Goal: Task Accomplishment & Management: Use online tool/utility

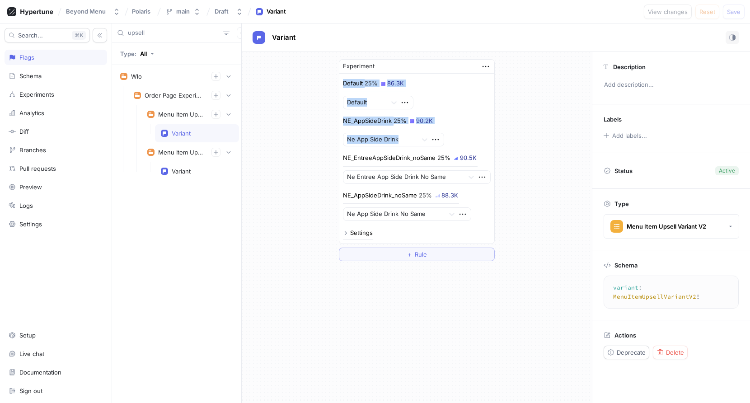
drag, startPoint x: 287, startPoint y: 158, endPoint x: 286, endPoint y: 75, distance: 83.2
click at [286, 75] on div "Experiment Default 25% 86.3K Default NE_AppSideDrink 25% 90.2K Ne App Side Drin…" at bounding box center [417, 160] width 350 height 217
drag, startPoint x: 282, startPoint y: 151, endPoint x: 282, endPoint y: 113, distance: 38.0
click at [282, 113] on div "Experiment Default 25% 86.3K Default NE_AppSideDrink 25% 90.2K Ne App Side Drin…" at bounding box center [417, 160] width 350 height 217
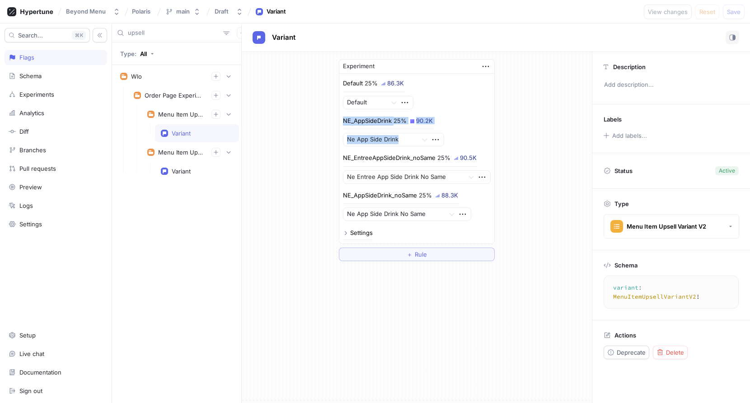
click at [282, 113] on div "Experiment Default 25% 86.3K Default NE_AppSideDrink 25% 90.2K Ne App Side Drin…" at bounding box center [417, 160] width 350 height 217
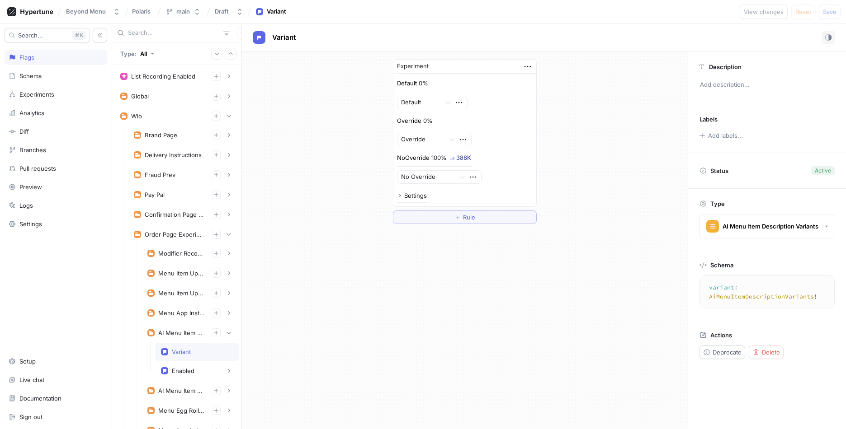
click at [167, 38] on div at bounding box center [176, 33] width 129 height 19
click at [167, 33] on input "text" at bounding box center [174, 32] width 92 height 9
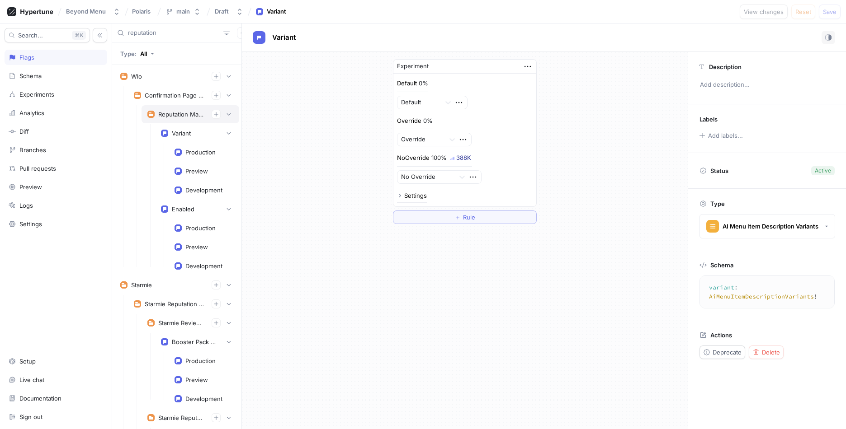
type input "reputation"
click at [163, 113] on div "Reputation Management" at bounding box center [181, 114] width 46 height 7
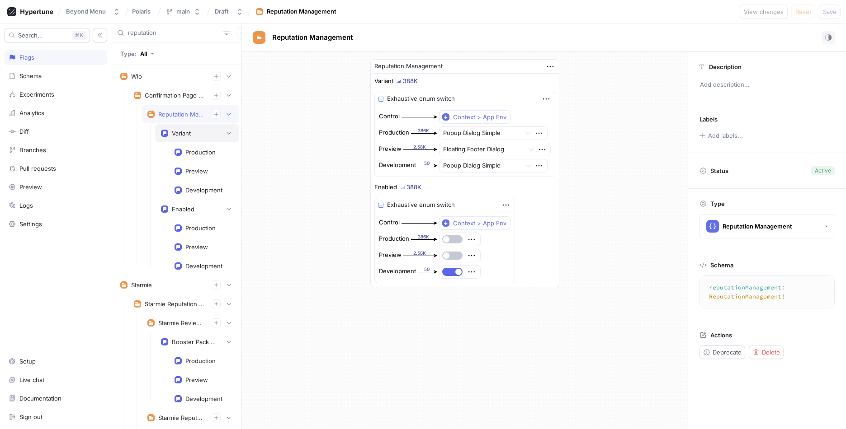
click at [174, 133] on div "Variant" at bounding box center [181, 133] width 19 height 7
type textarea "variant: ReputationManagementVariants!"
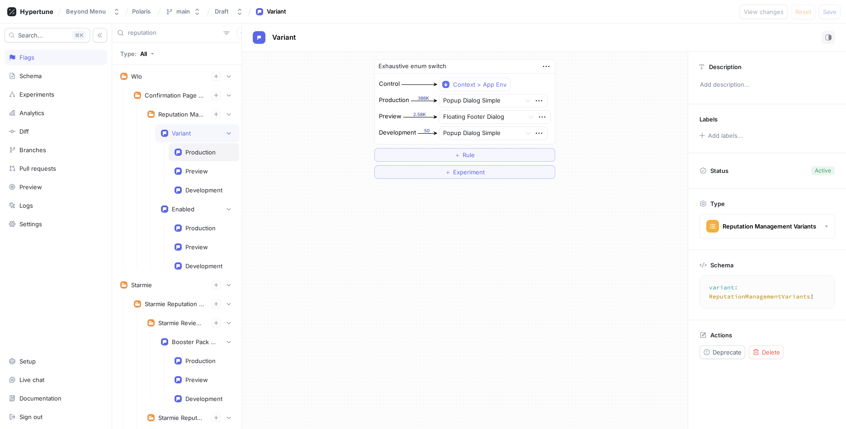
click at [192, 149] on div "Production" at bounding box center [200, 152] width 30 height 7
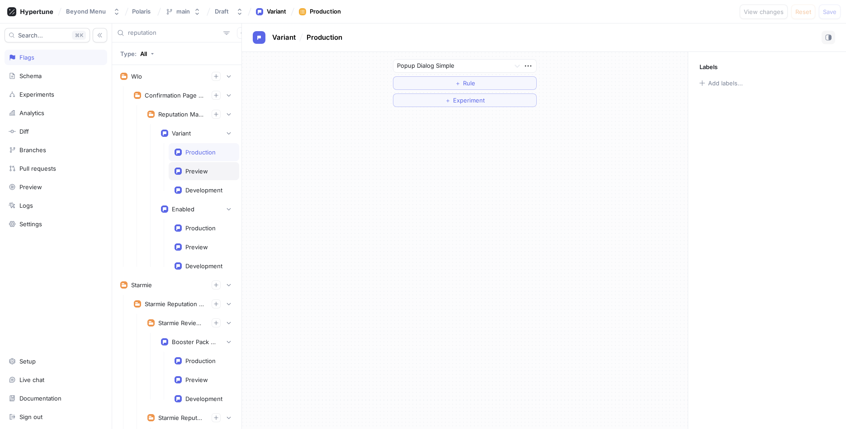
click at [192, 167] on div "Preview" at bounding box center [204, 171] width 71 height 18
click at [192, 187] on div "Development" at bounding box center [203, 190] width 37 height 7
click at [192, 149] on div "Production" at bounding box center [200, 152] width 30 height 7
click at [181, 231] on rect at bounding box center [178, 228] width 7 height 7
click at [181, 212] on div "Enabled" at bounding box center [183, 209] width 23 height 7
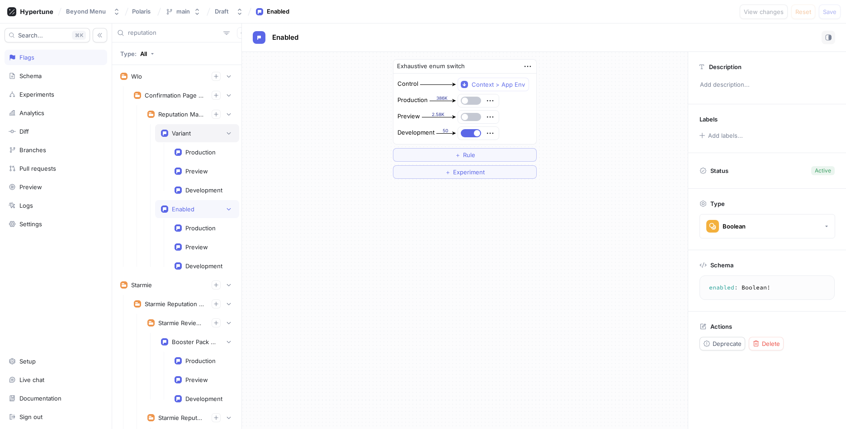
click at [175, 124] on div "Variant" at bounding box center [197, 133] width 84 height 18
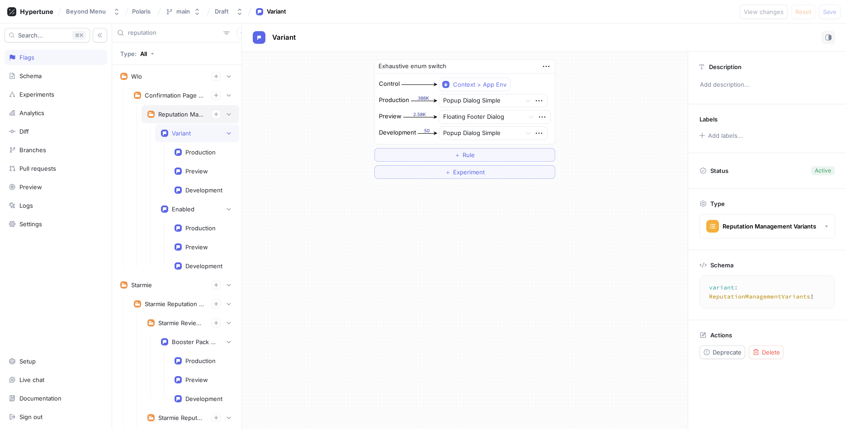
click at [175, 116] on div "Reputation Management" at bounding box center [181, 114] width 46 height 7
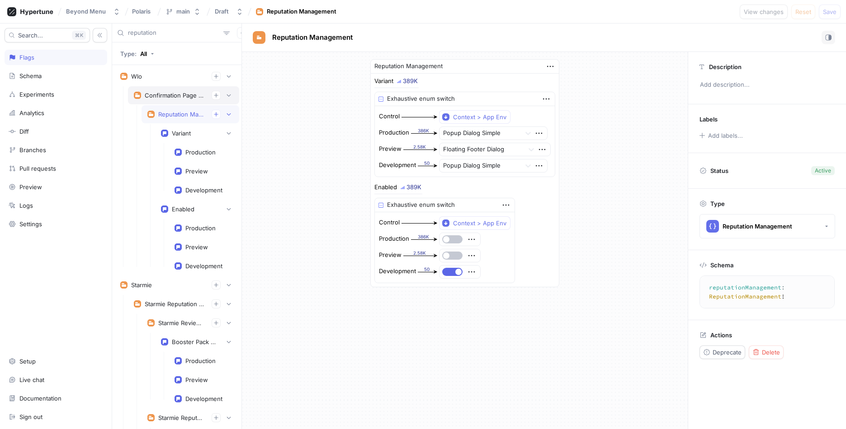
click at [178, 89] on div "Confirmation Page Experiments" at bounding box center [183, 95] width 111 height 18
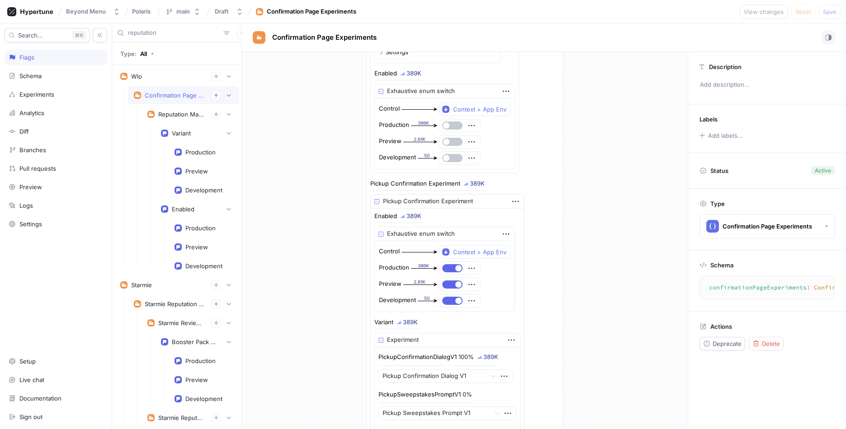
scroll to position [1830, 0]
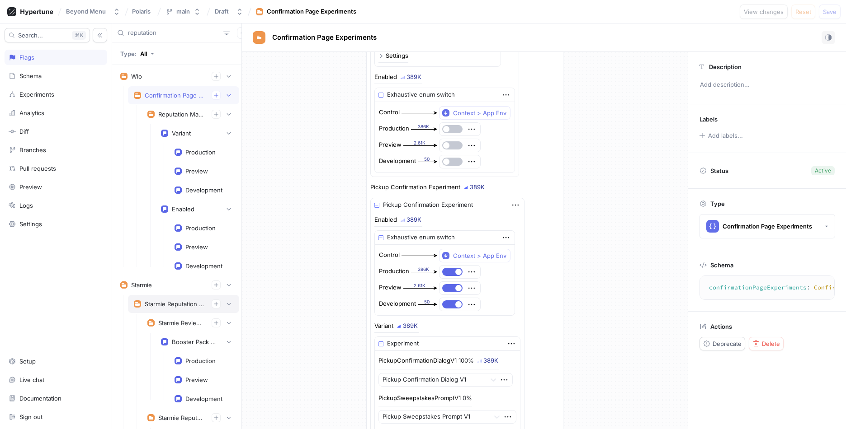
click at [164, 303] on div "Starmie Reputation Management" at bounding box center [175, 304] width 60 height 7
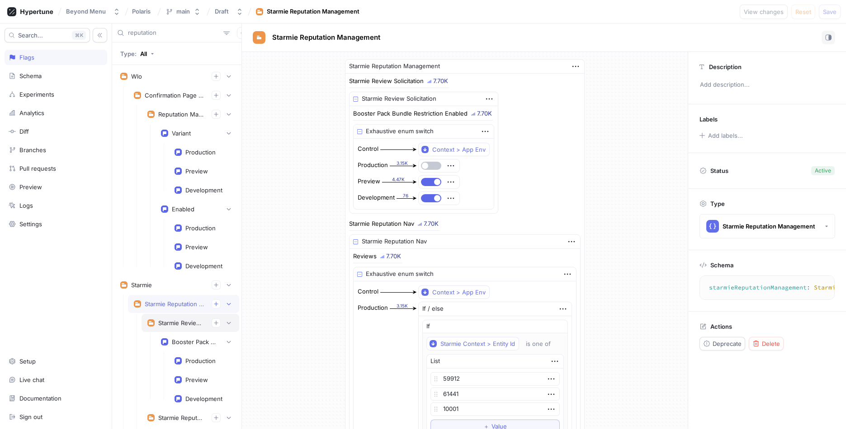
click at [188, 315] on div "Starmie Review Solicitation" at bounding box center [191, 323] width 98 height 18
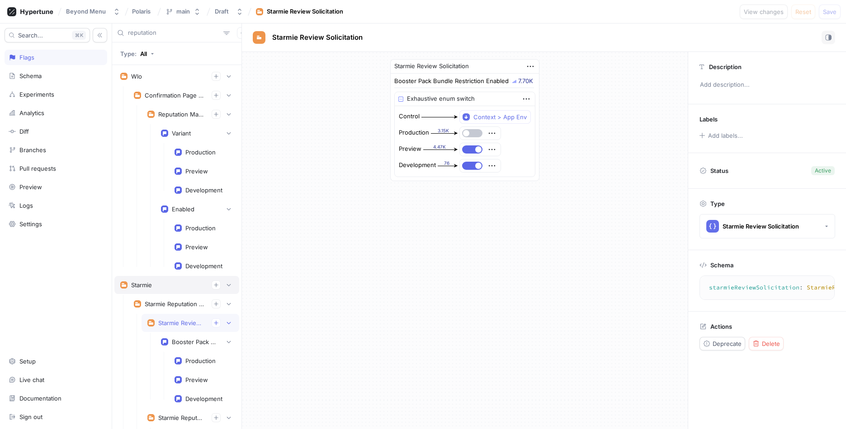
click at [174, 286] on div "Starmie" at bounding box center [176, 285] width 113 height 9
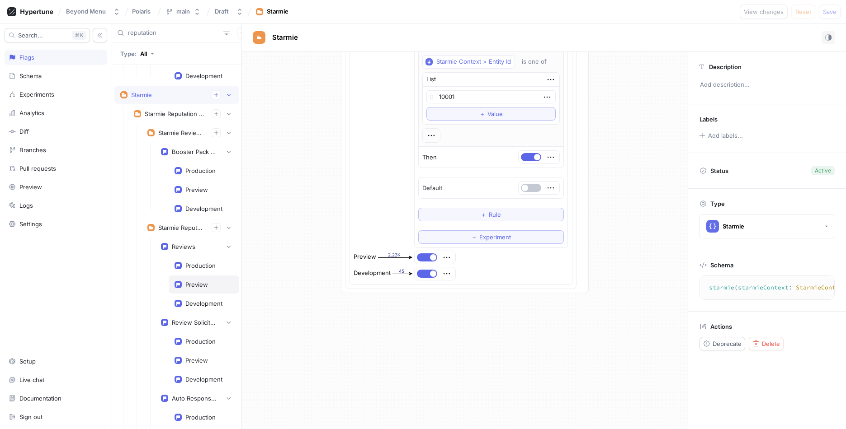
scroll to position [195, 0]
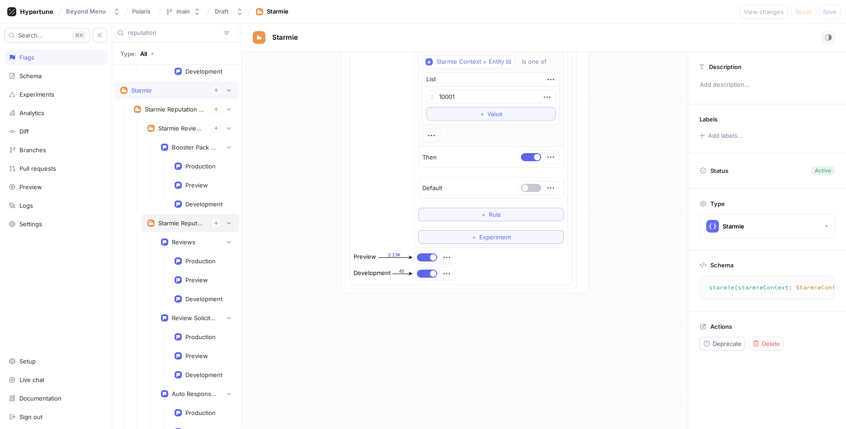
click at [179, 217] on div "Starmie Reputation Nav" at bounding box center [191, 223] width 98 height 18
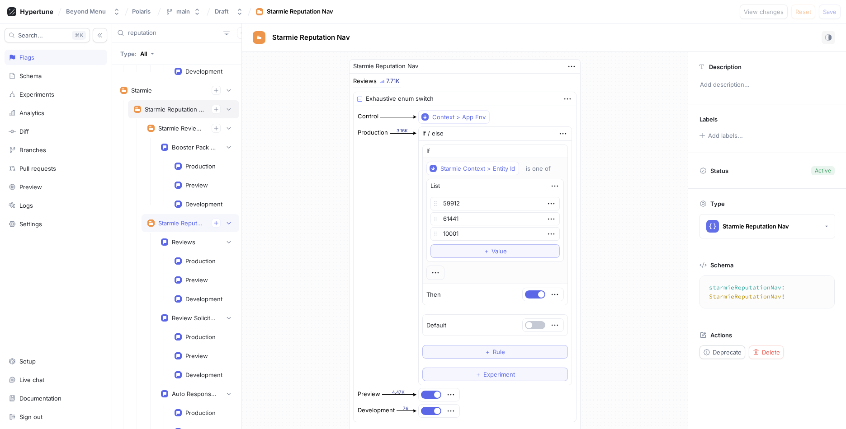
click at [176, 109] on div "Starmie Reputation Management" at bounding box center [175, 109] width 60 height 7
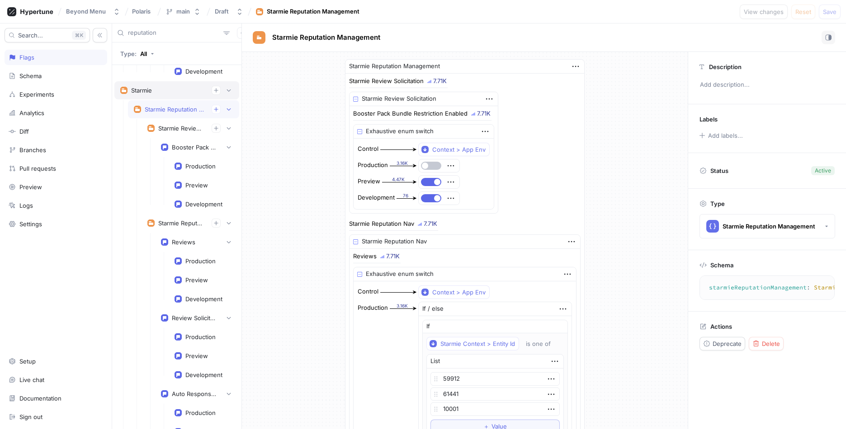
click at [156, 93] on div "Starmie" at bounding box center [176, 90] width 113 height 9
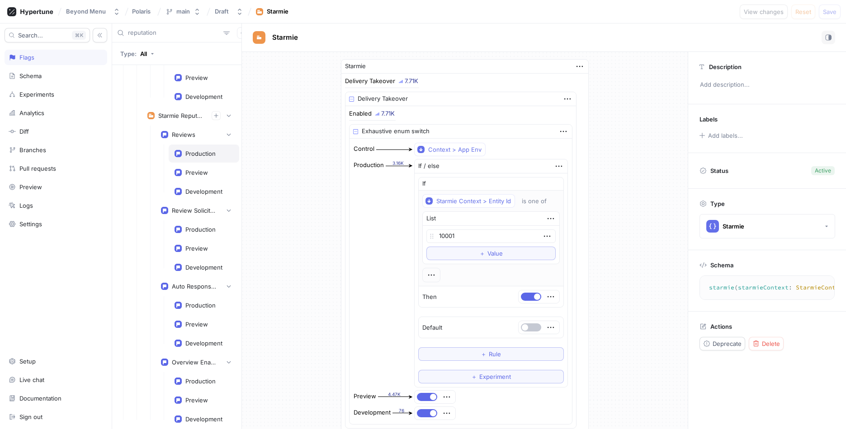
scroll to position [476, 0]
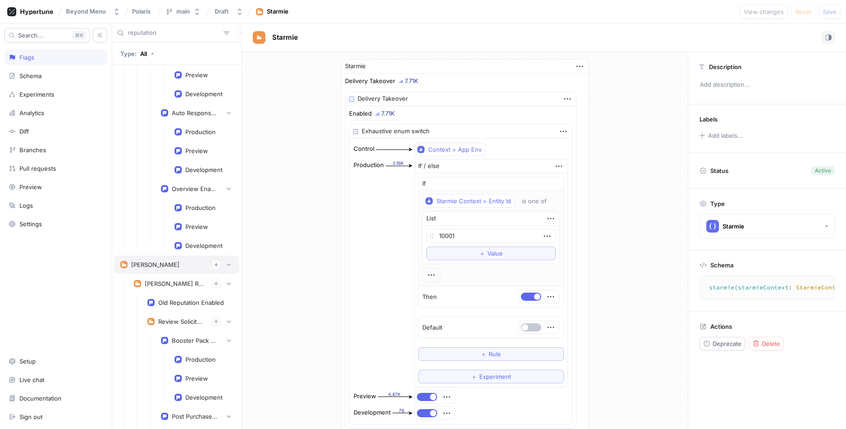
click at [174, 265] on div "[PERSON_NAME]" at bounding box center [176, 264] width 113 height 9
type textarea "[PERSON_NAME](dwightContext: DwightContext!): [PERSON_NAME]!"
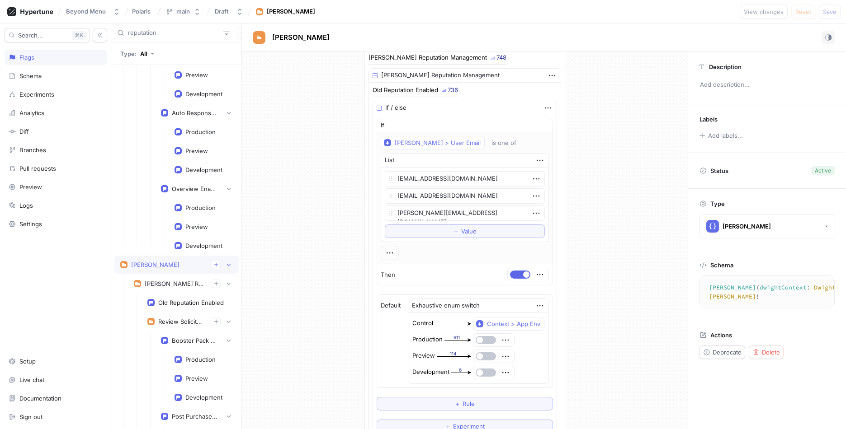
scroll to position [576, 0]
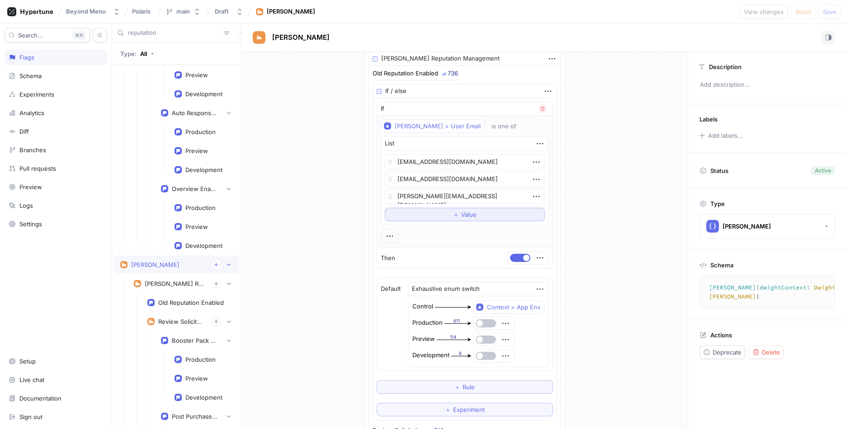
click at [486, 217] on button "＋ Value" at bounding box center [465, 215] width 160 height 14
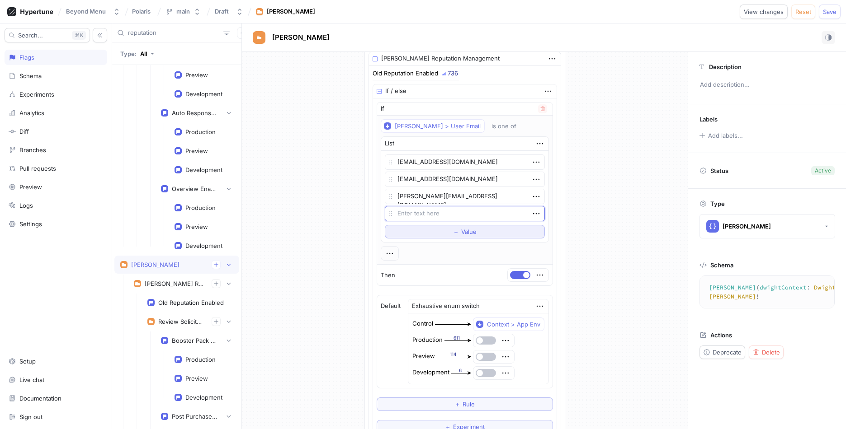
type textarea "x"
type textarea "a"
type textarea "x"
type textarea "ara"
type textarea "x"
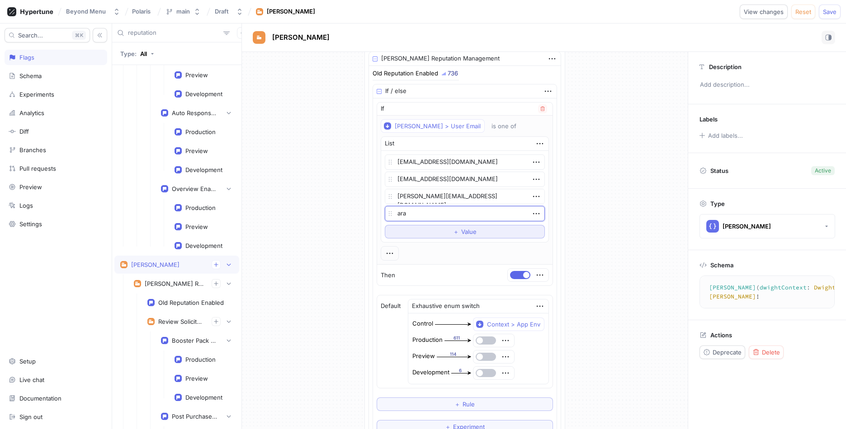
type textarea "aras"
type textarea "x"
type textarea "ara"
type textarea "x"
type textarea "ars"
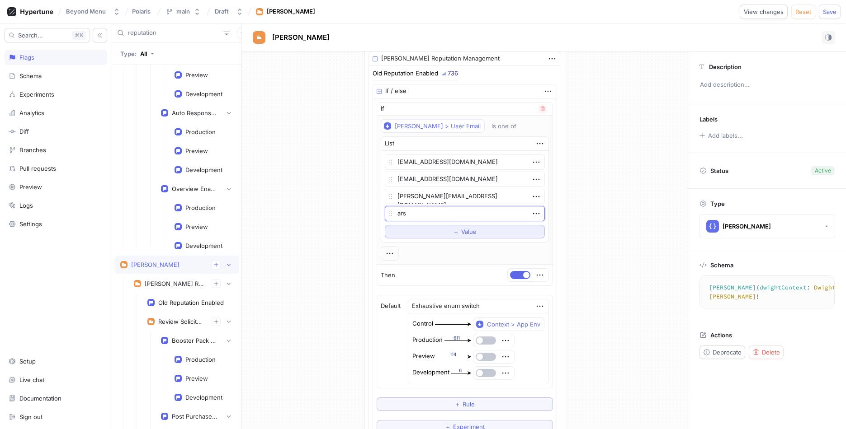
type textarea "x"
type textarea "arsal"
type textarea "x"
type textarea "arsalan"
click at [428, 214] on textarea "arsalan" at bounding box center [465, 213] width 160 height 15
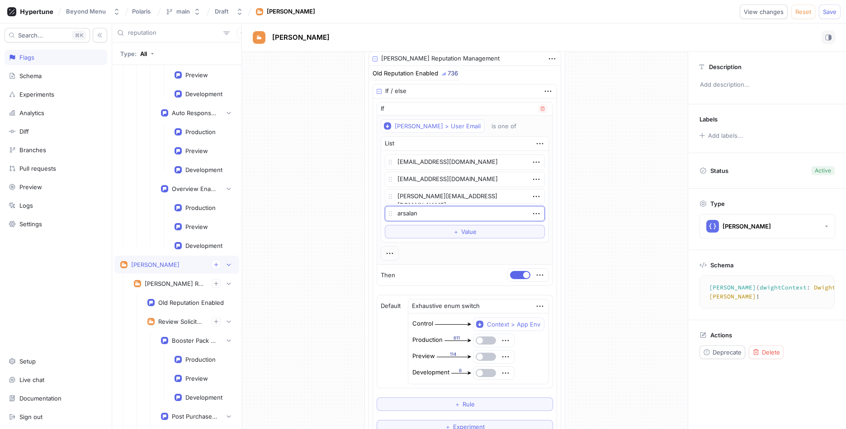
paste textarea "@[DOMAIN_NAME]"
type textarea "x"
type textarea "[EMAIL_ADDRESS][DOMAIN_NAME]"
click at [619, 231] on div "[PERSON_NAME] Releases Feature Flags 737 Releases Feature Flags Delivery Tip Se…" at bounding box center [465, 159] width 446 height 1367
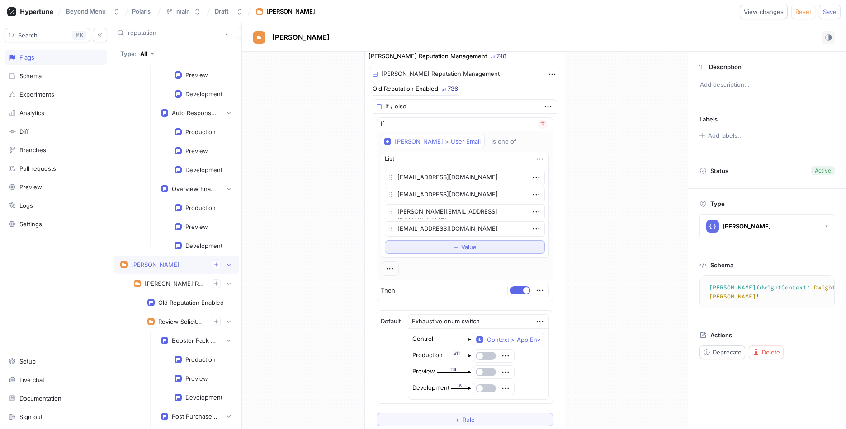
click at [458, 241] on button "＋ Value" at bounding box center [465, 248] width 160 height 14
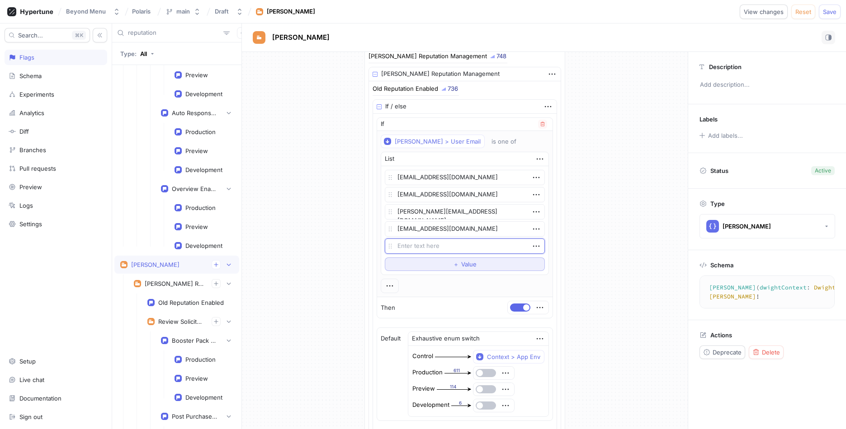
type textarea "x"
type textarea "c"
type textarea "x"
type textarea "co"
type textarea "x"
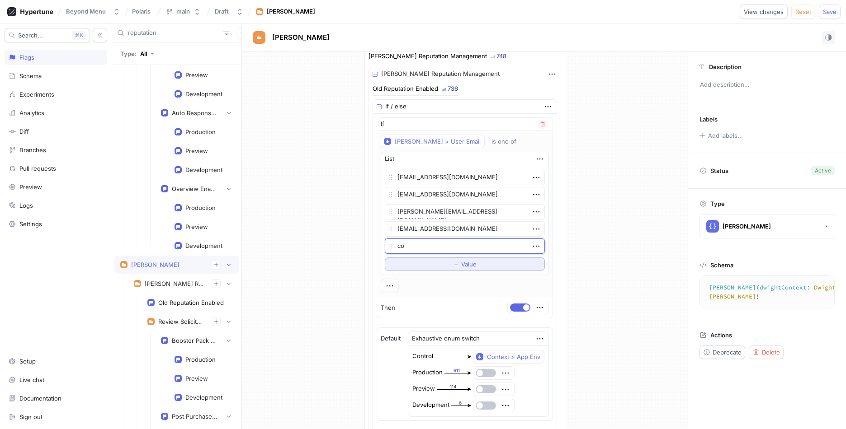
type textarea "col"
type textarea "x"
type textarea "coli"
type textarea "x"
type textarea "colin@"
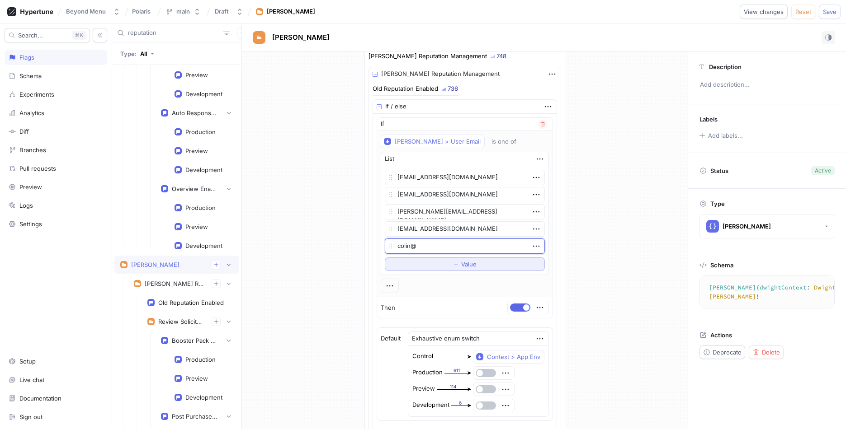
type textarea "x"
type textarea "colin@b"
type textarea "x"
type textarea "colin@be"
type textarea "x"
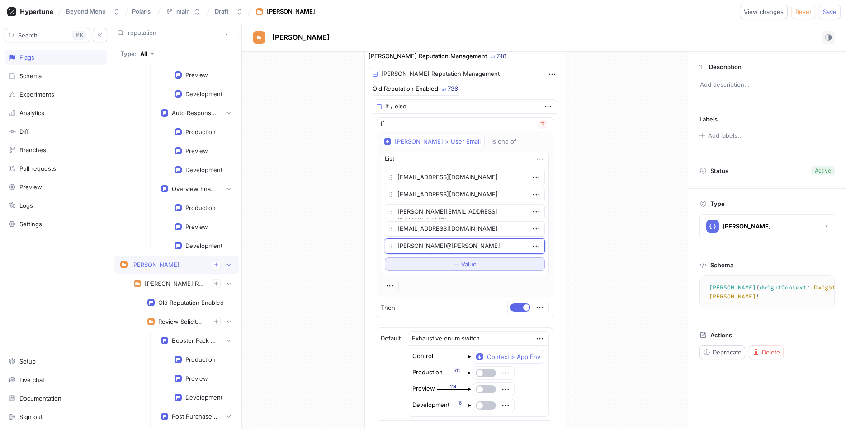
type textarea "[PERSON_NAME]"
type textarea "x"
type textarea "[PERSON_NAME]"
type textarea "x"
type textarea "colin@beyondm"
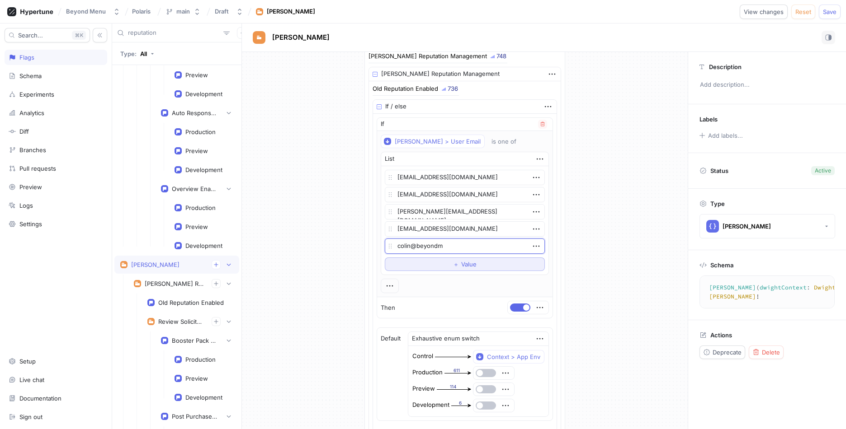
type textarea "x"
type textarea "colin@beyondmn"
type textarea "x"
type textarea "colin@beyondmne"
type textarea "x"
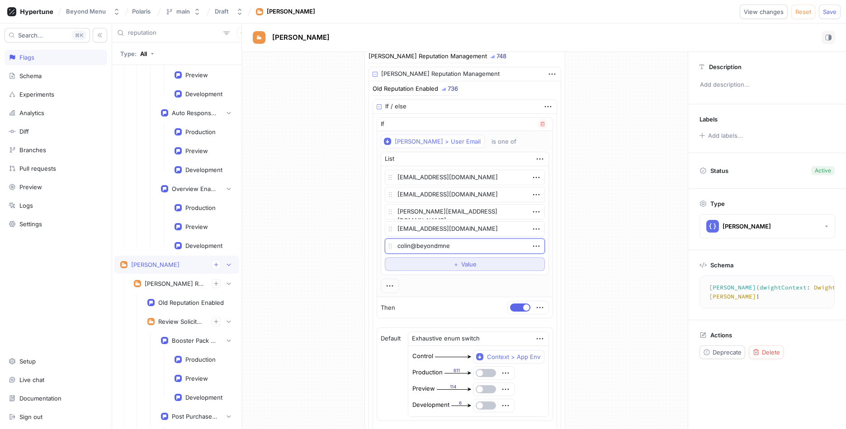
type textarea "colin@beyondmn"
type textarea "x"
type textarea "[PERSON_NAME]"
type textarea "x"
type textarea "coli"
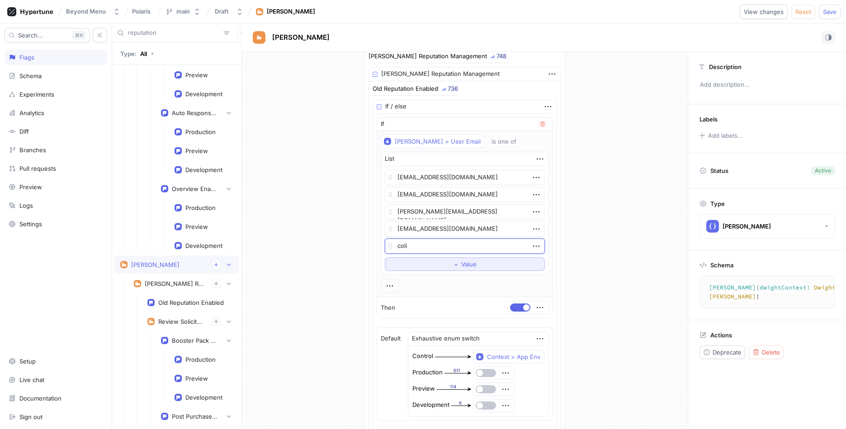
type textarea "x"
type textarea "[PERSON_NAME]"
type textarea "x"
type textarea "[PERSON_NAME]."
type textarea "x"
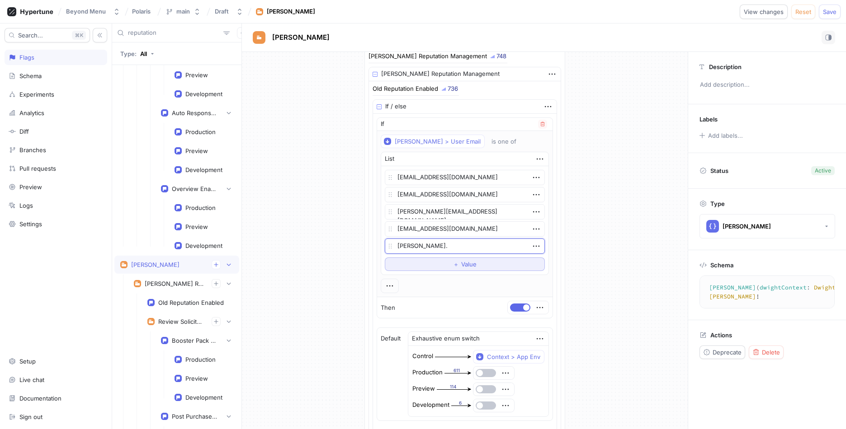
type textarea "[PERSON_NAME].l"
type textarea "x"
type textarea "[DOMAIN_NAME]"
type textarea "x"
type textarea "[PERSON_NAME].[PERSON_NAME]"
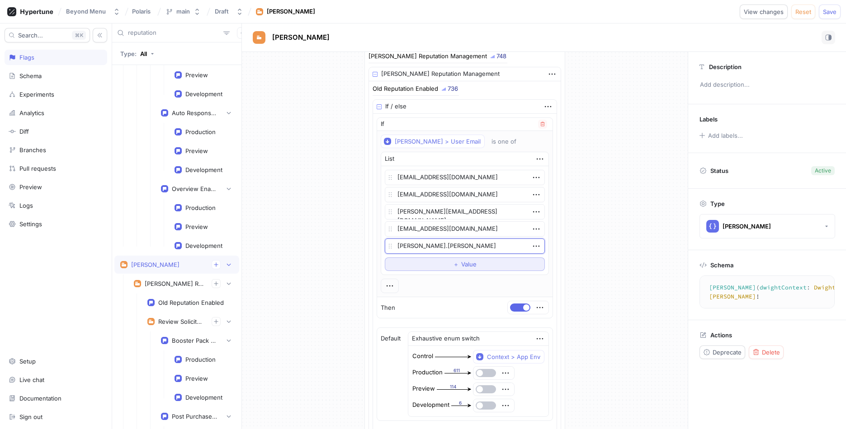
type textarea "x"
type textarea "[PERSON_NAME].[PERSON_NAME]#@"
type textarea "x"
type textarea "[PERSON_NAME].[PERSON_NAME]#"
type textarea "x"
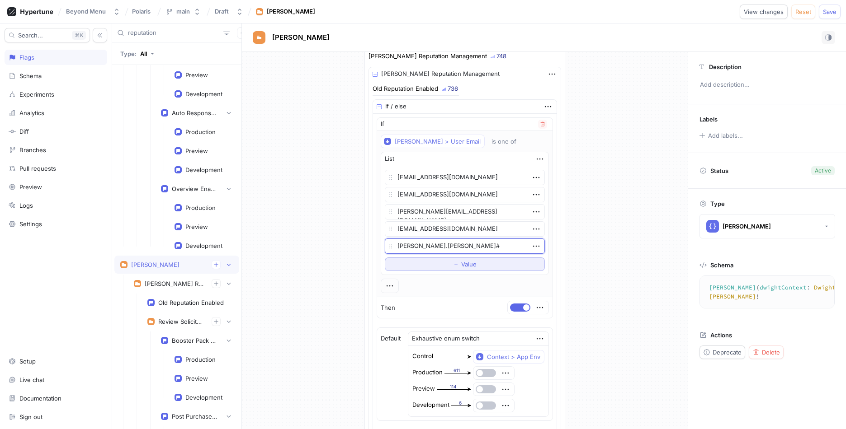
type textarea "[PERSON_NAME].[PERSON_NAME]"
type textarea "x"
type textarea "[PERSON_NAME].[PERSON_NAME]@"
type textarea "x"
type textarea "[PERSON_NAME].[PERSON_NAME]@"
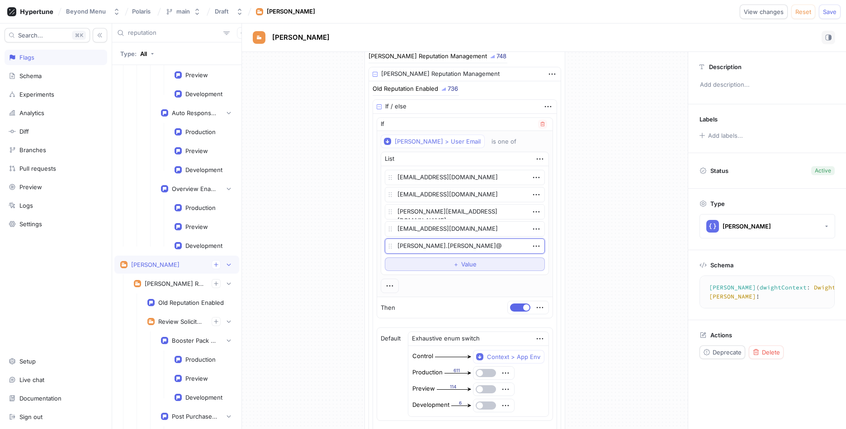
type textarea "x"
type textarea "[PERSON_NAME].[PERSON_NAME]@b"
type textarea "x"
type textarea "[PERSON_NAME].[PERSON_NAME]@be"
type textarea "x"
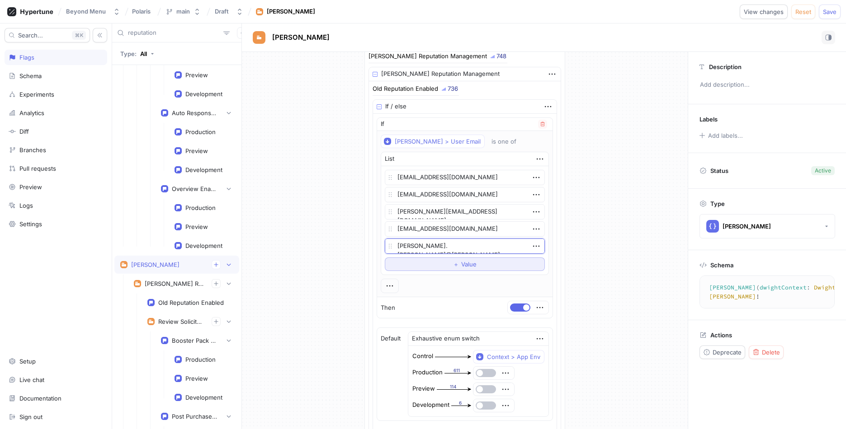
type textarea "[PERSON_NAME].[PERSON_NAME]@beyo"
type textarea "x"
type textarea "[PERSON_NAME].[PERSON_NAME]@beyon"
type textarea "x"
type textarea "[PERSON_NAME].[PERSON_NAME]@beyond"
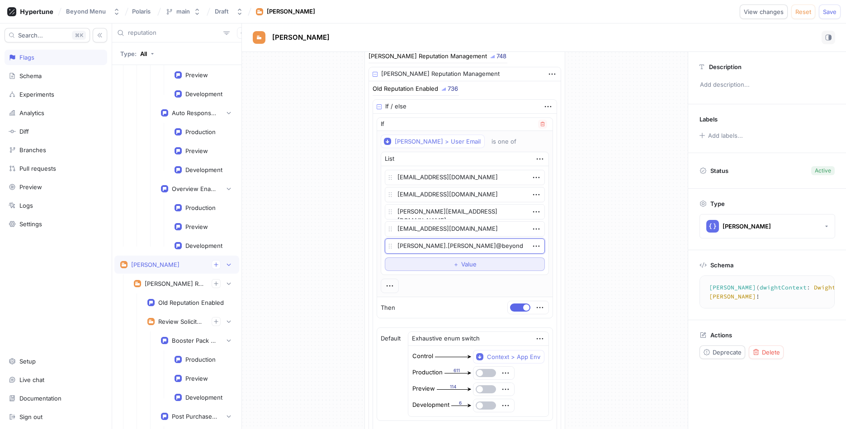
type textarea "x"
type textarea "[PERSON_NAME].[PERSON_NAME]@beyondme"
type textarea "x"
type textarea "[PERSON_NAME].[PERSON_NAME]@beyondmen"
type textarea "x"
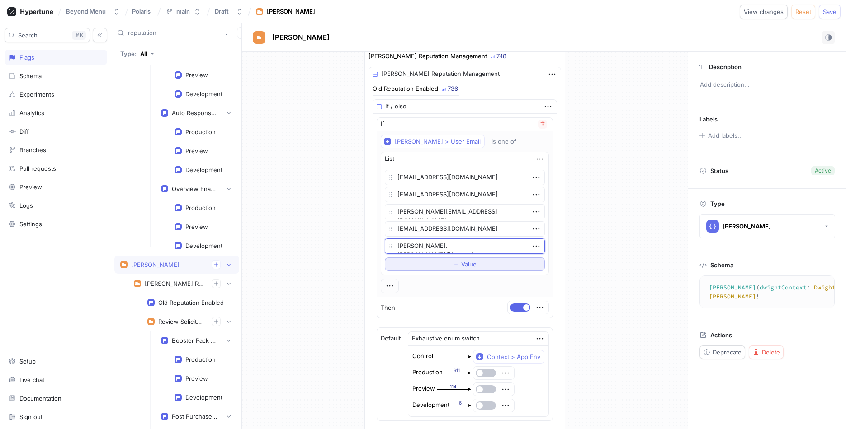
type textarea "[PERSON_NAME].[PERSON_NAME]@beyondmenu"
type textarea "x"
type textarea "[PERSON_NAME].[PERSON_NAME]@beyondmenu."
type textarea "x"
type textarea "[PERSON_NAME][EMAIL_ADDRESS][PERSON_NAME][DOMAIN_NAME]"
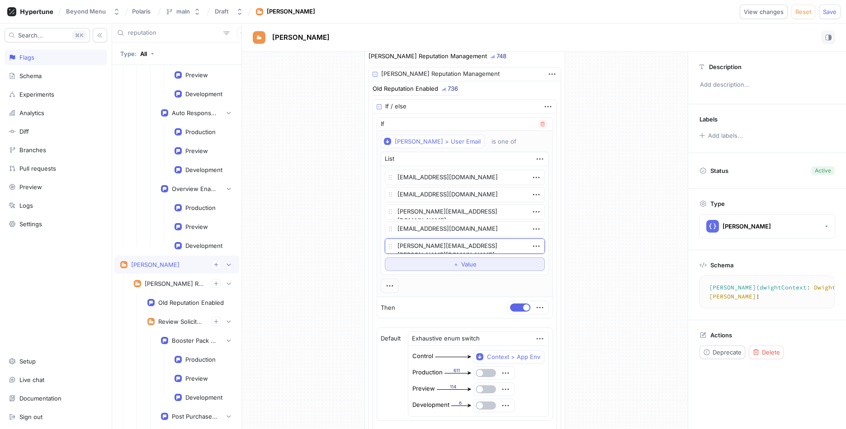
type textarea "x"
type textarea "[PERSON_NAME][EMAIL_ADDRESS][PERSON_NAME][DOMAIN_NAME]"
type textarea "x"
type textarea "[PERSON_NAME][EMAIL_ADDRESS][PERSON_NAME][DOMAIN_NAME]"
click at [619, 223] on div "[PERSON_NAME] Releases Feature Flags 737 Releases Feature Flags Delivery Tip Se…" at bounding box center [465, 183] width 446 height 1384
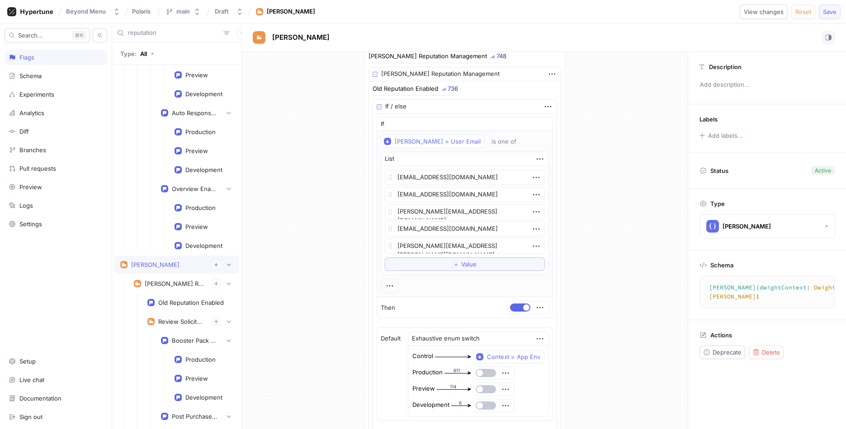
click at [831, 8] on button "Save" at bounding box center [830, 12] width 22 height 14
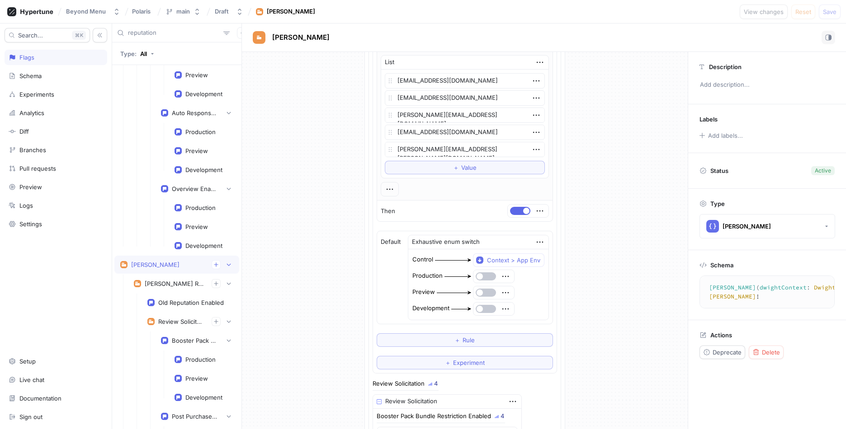
scroll to position [702, 0]
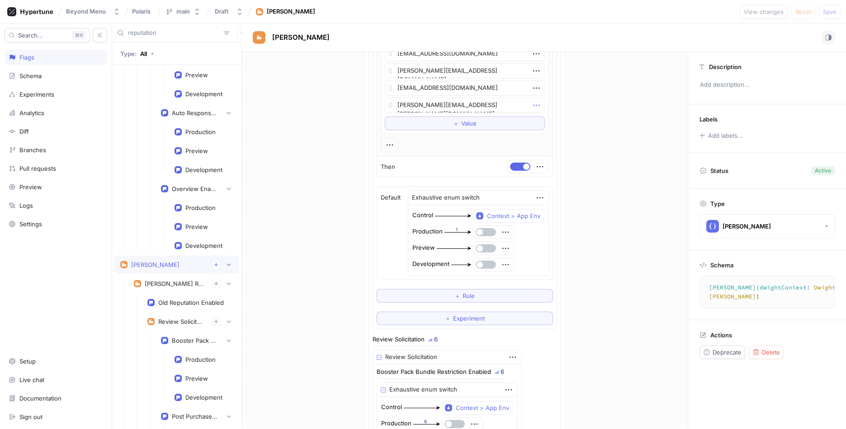
click at [538, 103] on icon "button" at bounding box center [536, 105] width 10 height 10
click at [562, 122] on div "Delete" at bounding box center [571, 121] width 77 height 15
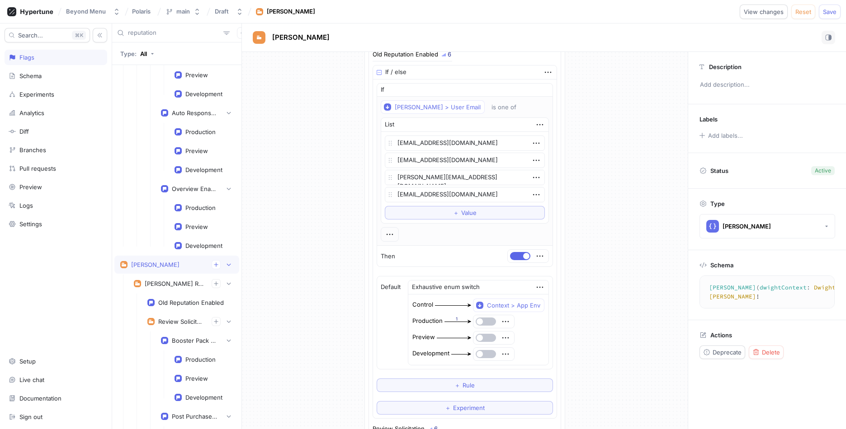
scroll to position [565, 0]
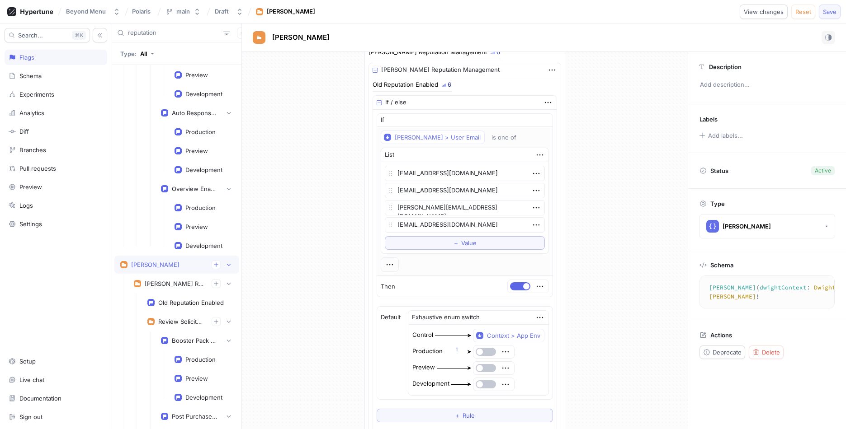
click at [831, 14] on span "Save" at bounding box center [830, 11] width 14 height 5
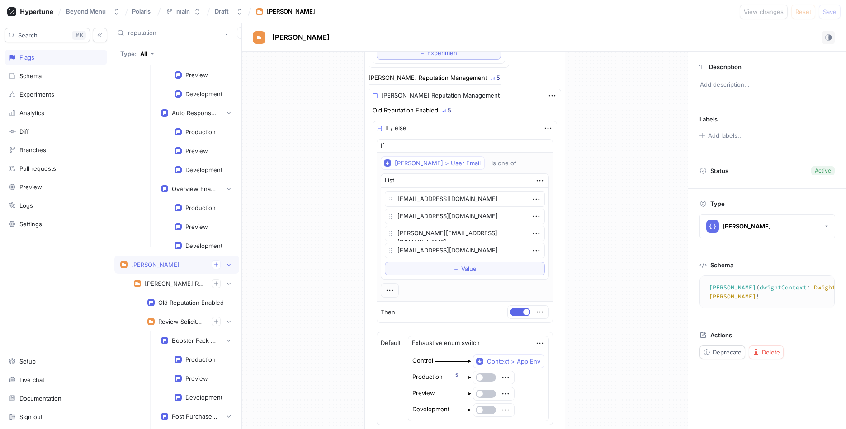
scroll to position [529, 0]
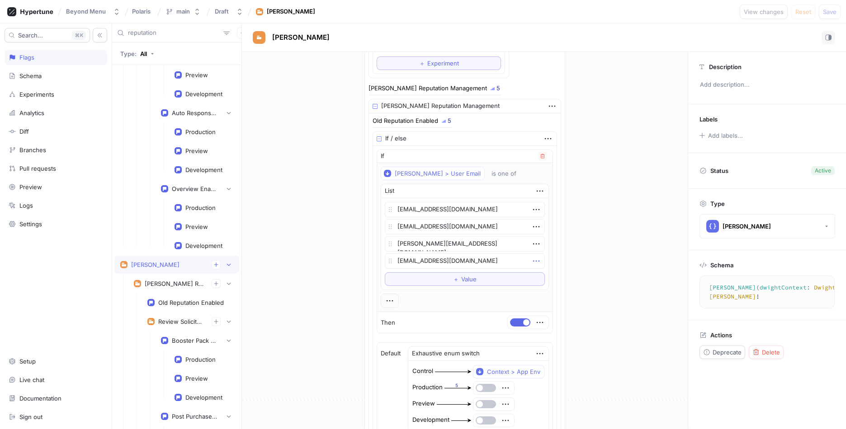
click at [537, 261] on icon "button" at bounding box center [536, 261] width 10 height 10
click at [557, 276] on p "Delete" at bounding box center [553, 278] width 18 height 9
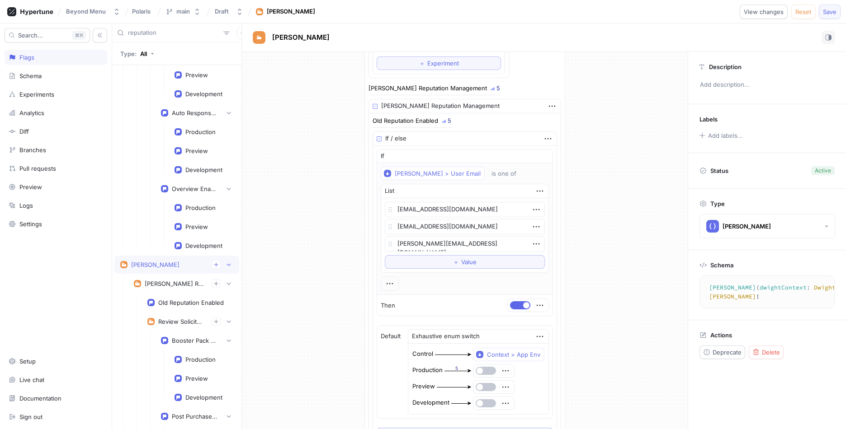
click at [831, 15] on button "Save" at bounding box center [830, 12] width 22 height 14
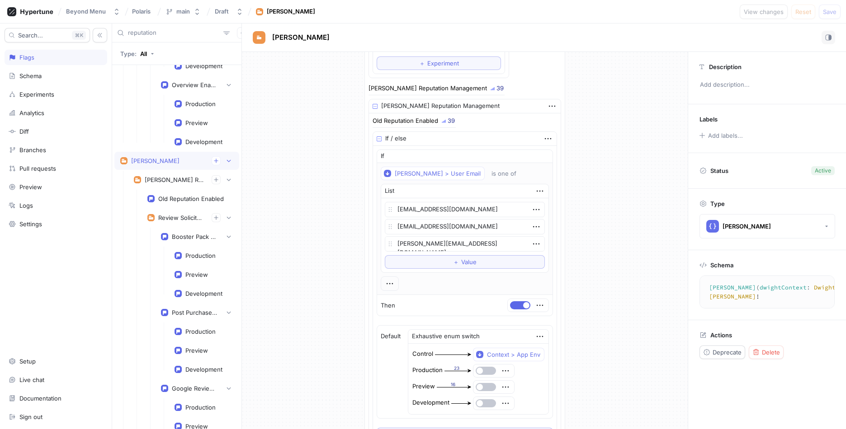
type textarea "x"
